Goal: Transaction & Acquisition: Purchase product/service

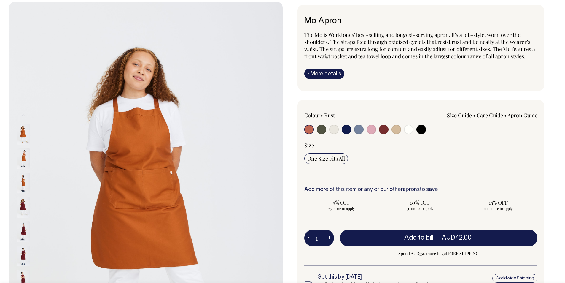
scroll to position [30, 0]
click at [28, 157] on img at bounding box center [23, 158] width 13 height 21
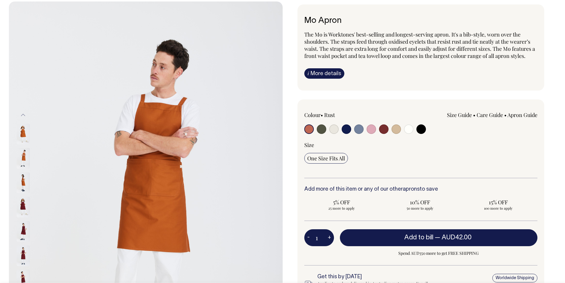
click at [24, 160] on img at bounding box center [23, 158] width 13 height 21
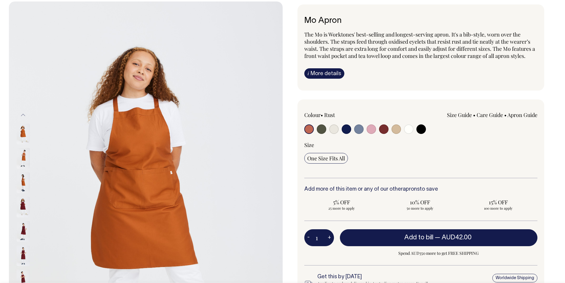
click at [22, 180] on img at bounding box center [23, 182] width 13 height 21
click at [21, 186] on img at bounding box center [23, 182] width 13 height 21
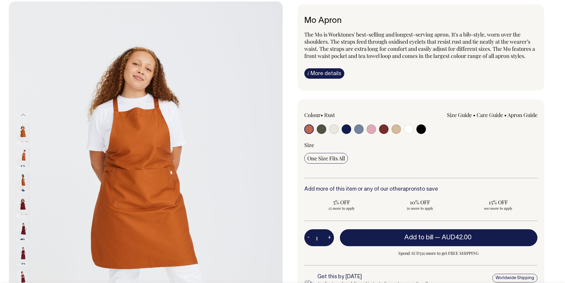
click at [22, 204] on img at bounding box center [23, 206] width 13 height 21
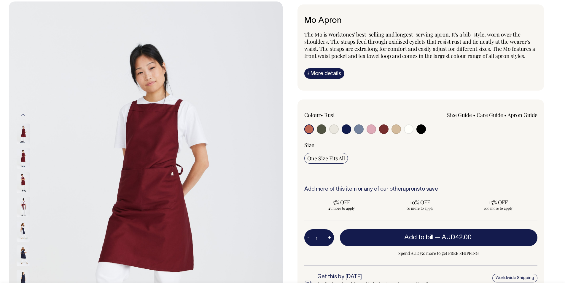
click at [26, 204] on img at bounding box center [23, 206] width 13 height 21
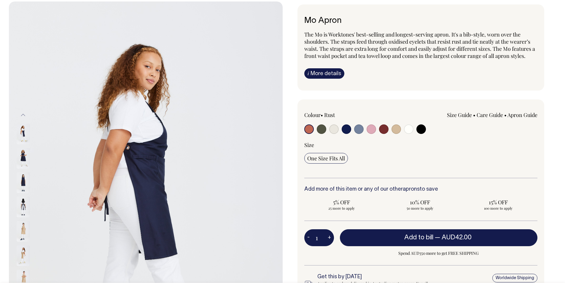
click at [395, 130] on input "radio" at bounding box center [396, 128] width 9 height 9
radio input "true"
select select "Khaki"
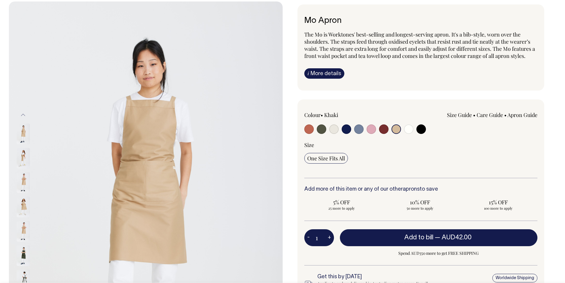
click at [312, 130] on input "radio" at bounding box center [308, 128] width 9 height 9
radio input "true"
select select "Rust"
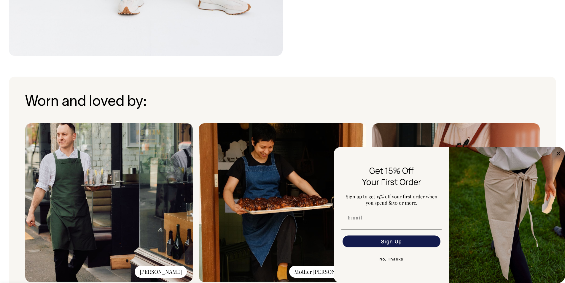
scroll to position [386, 0]
click at [397, 258] on button "No, Thanks" at bounding box center [391, 259] width 100 height 12
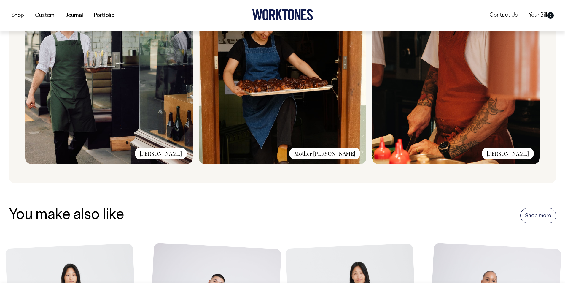
scroll to position [504, 0]
drag, startPoint x: 565, startPoint y: 142, endPoint x: 564, endPoint y: 135, distance: 6.8
click at [564, 135] on div "Worn and loved by: Marion Mother Dough Bianca" at bounding box center [282, 70] width 565 height 225
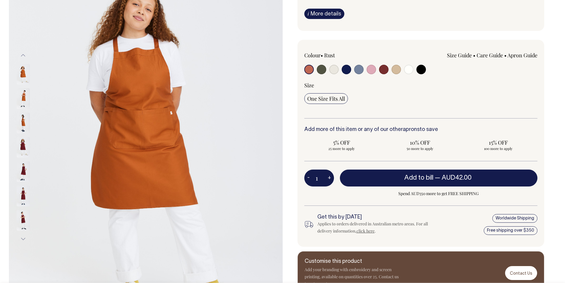
scroll to position [77, 0]
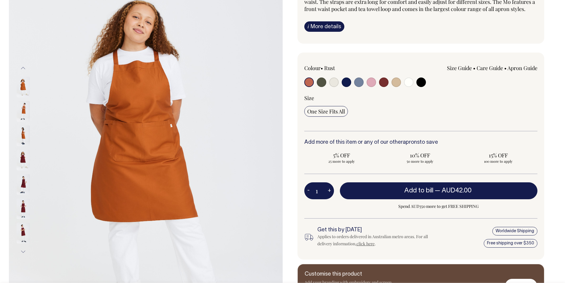
click at [347, 82] on input "radio" at bounding box center [346, 81] width 9 height 9
radio input "true"
select select "Dark Navy"
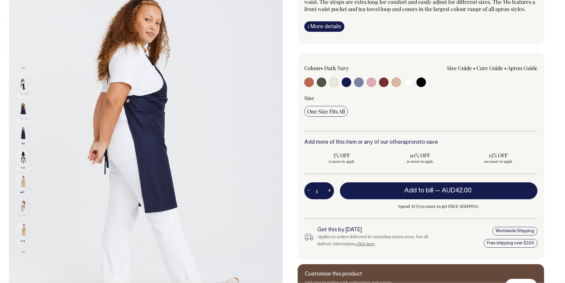
click at [360, 84] on input "radio" at bounding box center [358, 81] width 9 height 9
radio input "true"
select select "Blue/Grey"
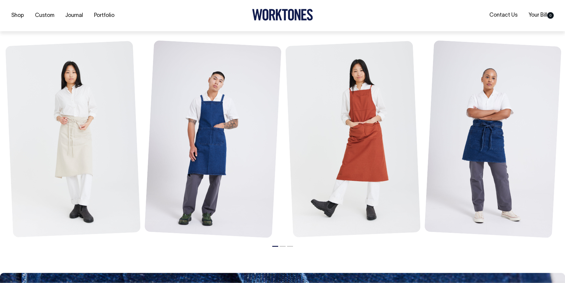
scroll to position [766, 0]
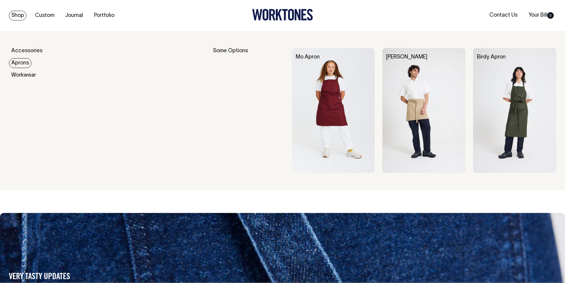
click at [22, 61] on link "Aprons" at bounding box center [20, 63] width 23 height 10
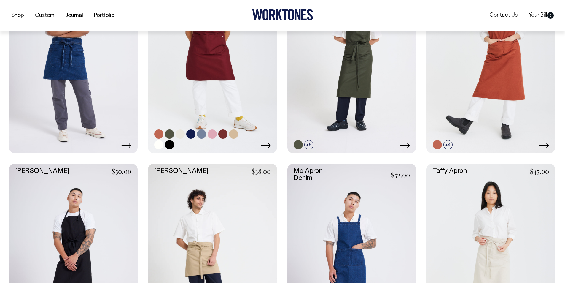
scroll to position [327, 0]
click at [162, 114] on link at bounding box center [212, 55] width 129 height 193
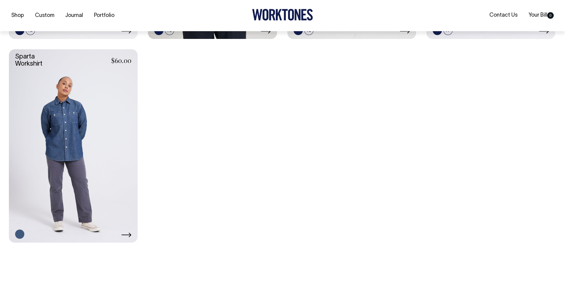
scroll to position [446, 0]
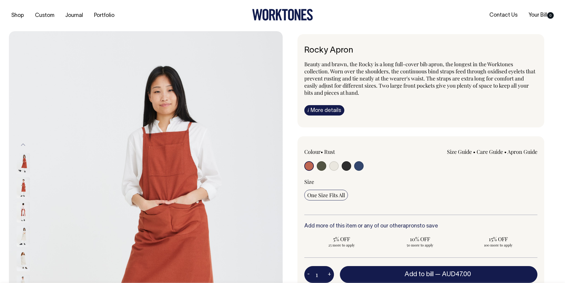
click at [23, 209] on img at bounding box center [23, 212] width 13 height 21
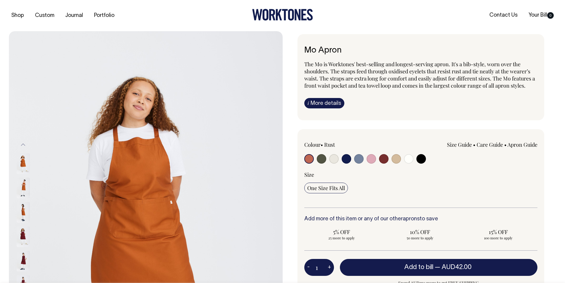
click at [331, 104] on link "i More details" at bounding box center [324, 103] width 40 height 10
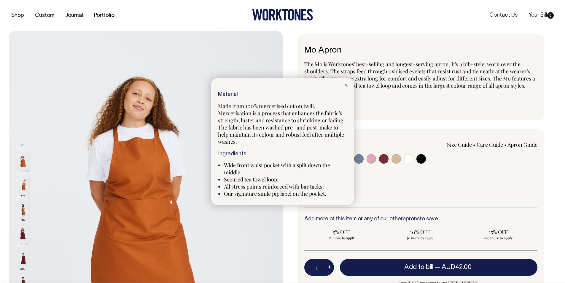
click at [349, 84] on div at bounding box center [346, 84] width 15 height 13
